Goal: Check status: Check status

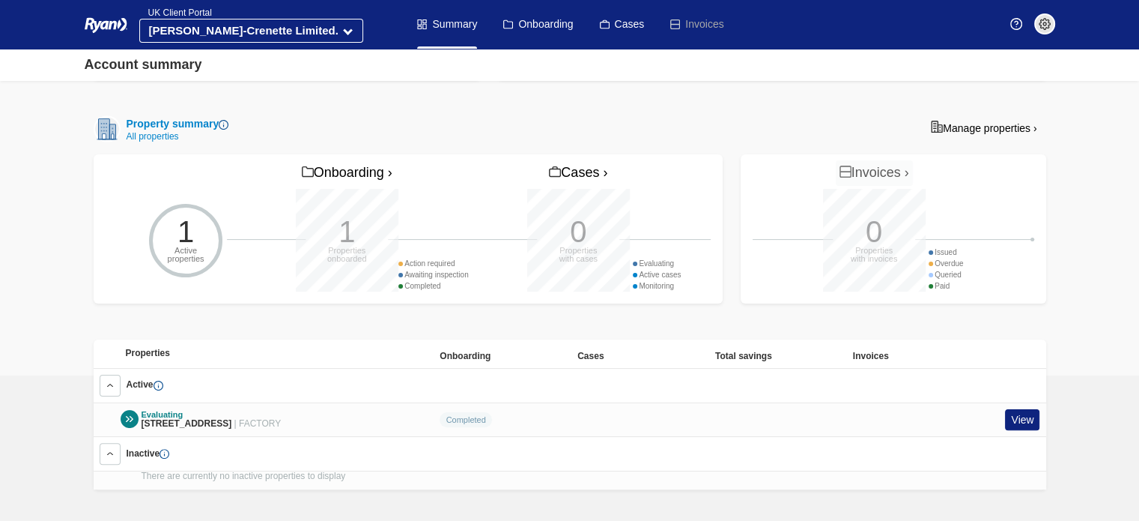
scroll to position [302, 0]
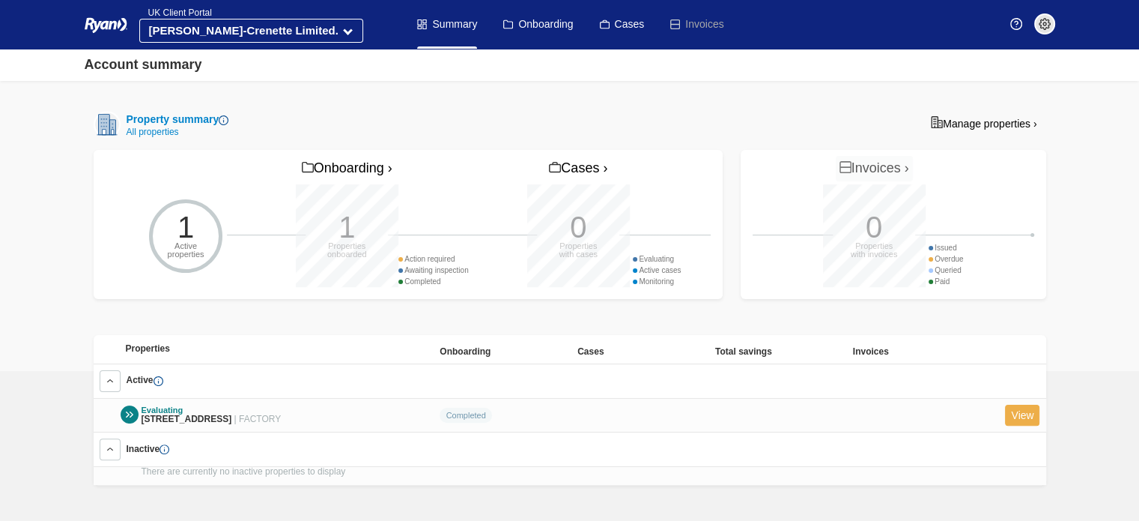
click at [1019, 407] on link "View" at bounding box center [1022, 416] width 34 height 22
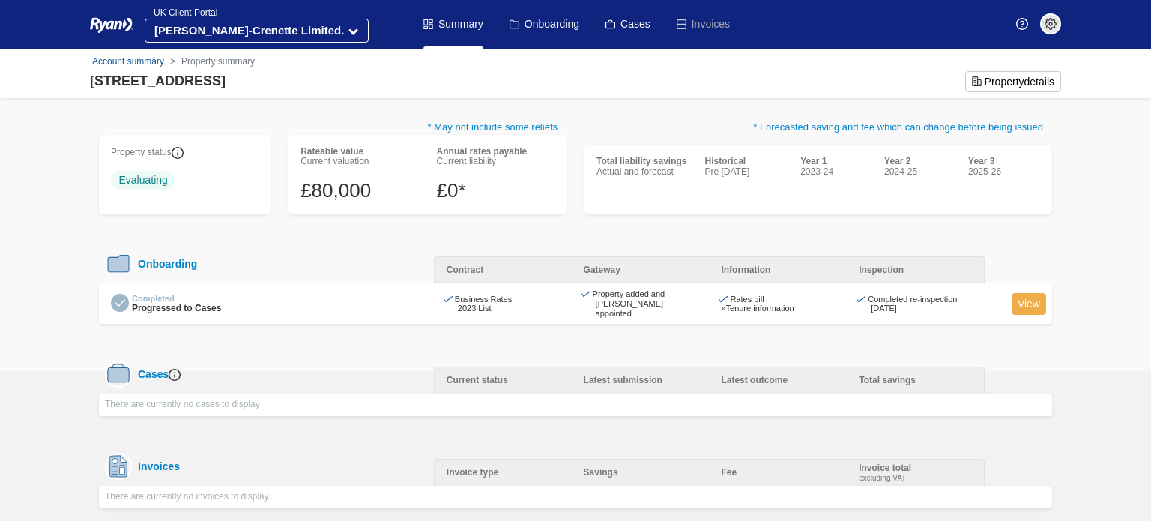
click at [1020, 296] on link "View" at bounding box center [1028, 304] width 34 height 22
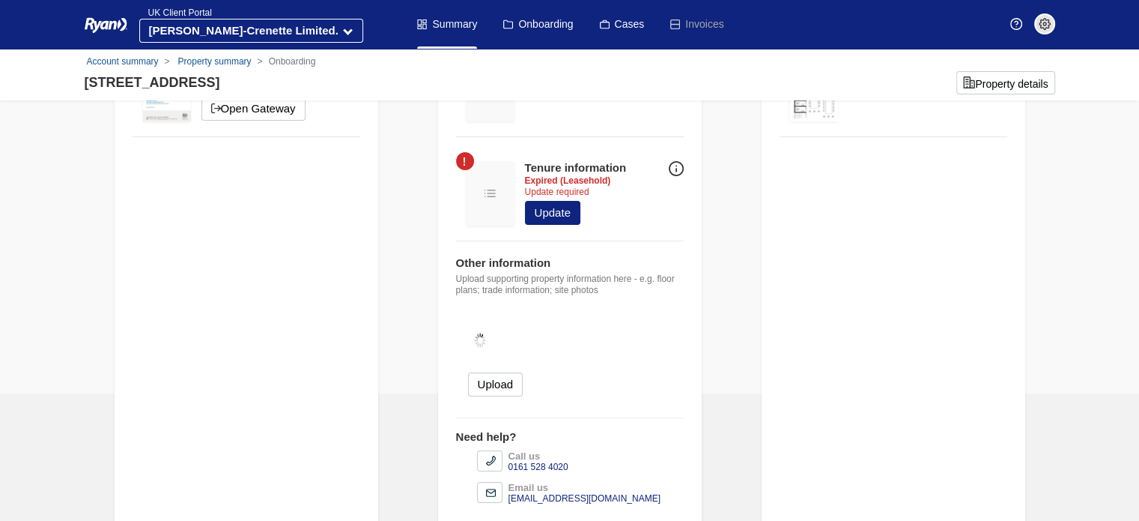
scroll to position [153, 0]
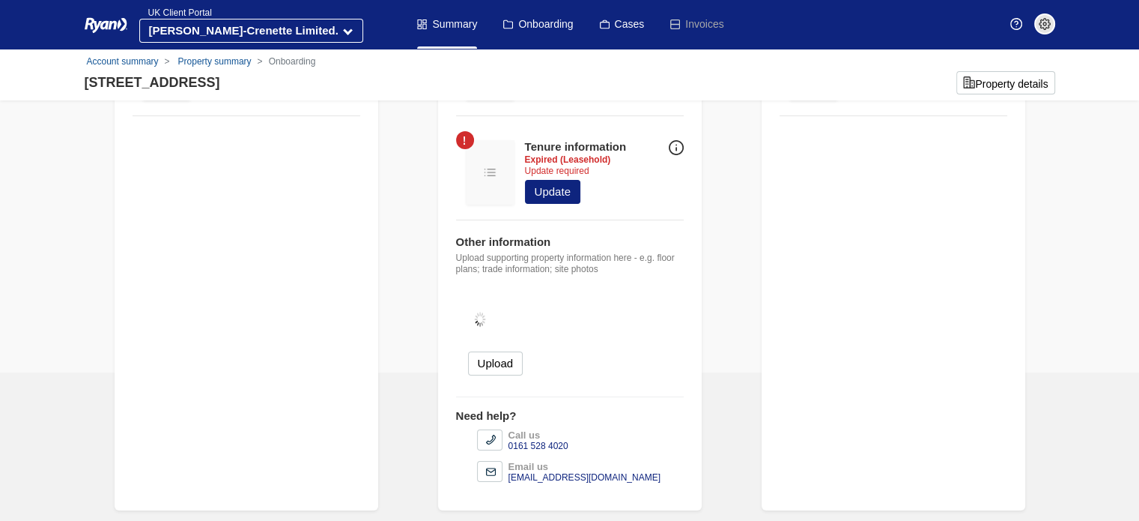
click at [744, 369] on div "Gateway Add and appoint property Completed [DATE] Open Gateway Information Tenu…" at bounding box center [570, 232] width 971 height 555
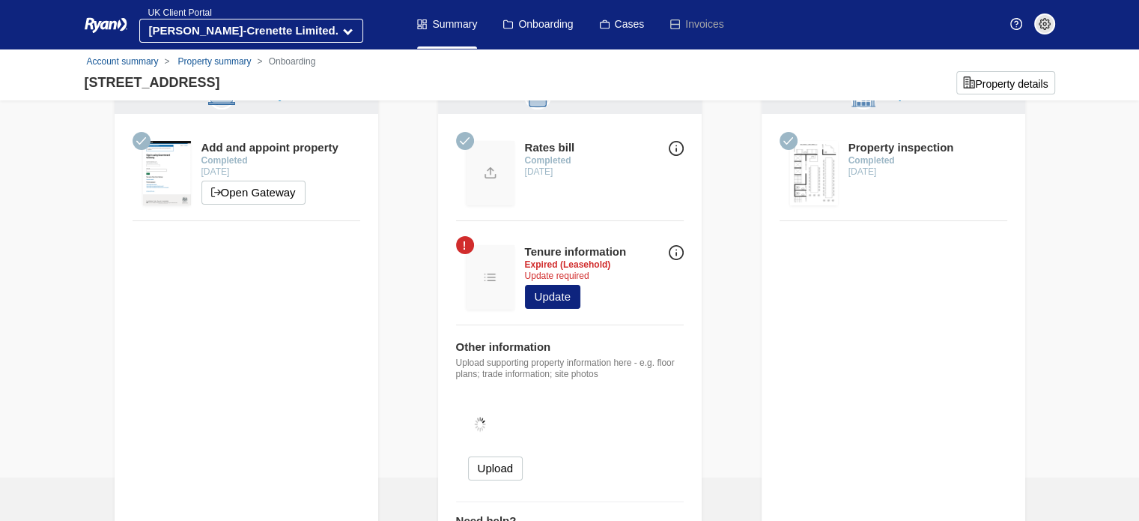
scroll to position [47, 0]
